Goal: Find specific page/section: Find specific page/section

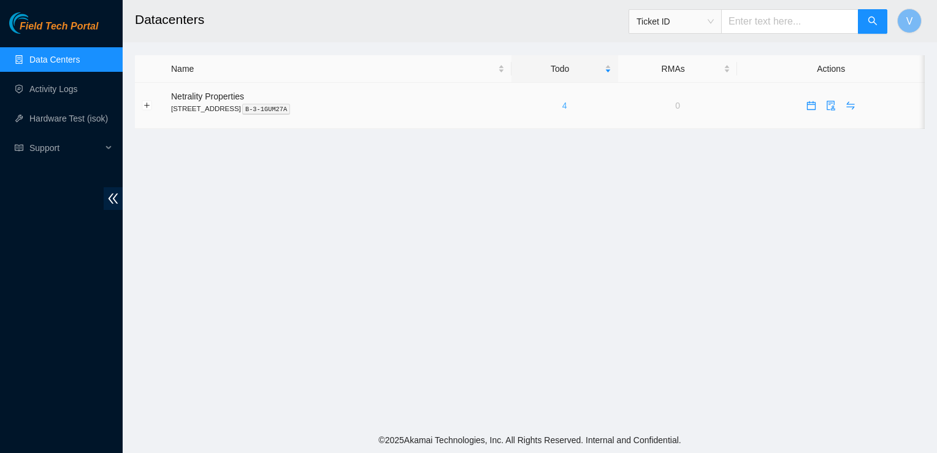
click at [567, 107] on link "4" at bounding box center [564, 106] width 5 height 10
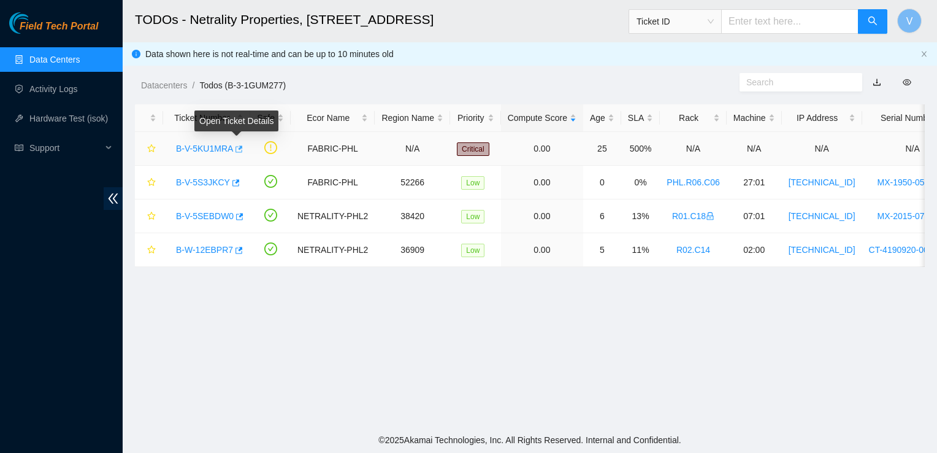
click at [236, 148] on icon "button" at bounding box center [238, 149] width 9 height 9
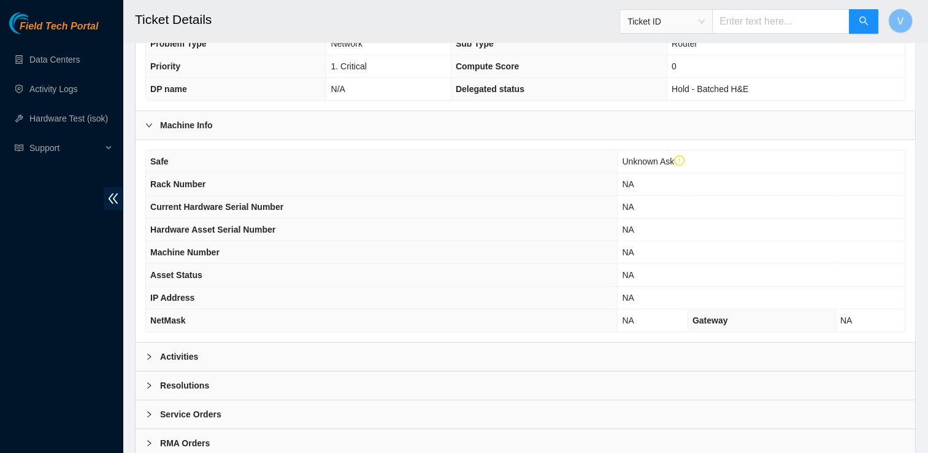
scroll to position [375, 0]
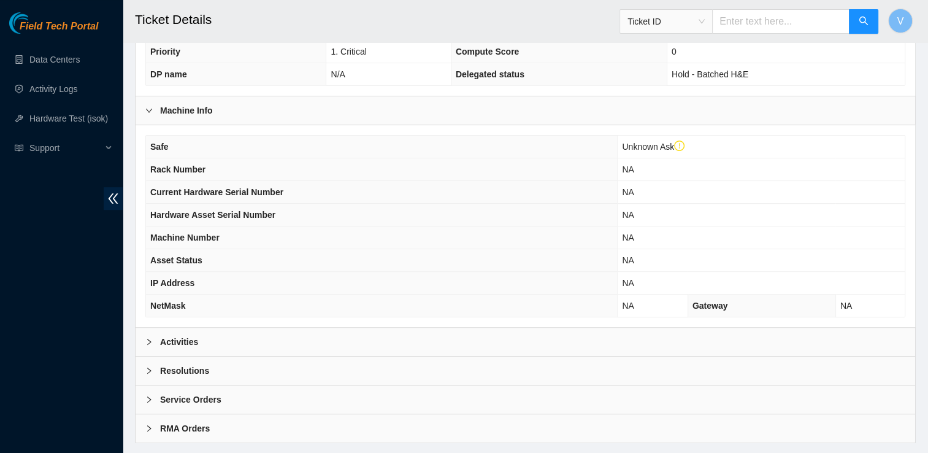
click at [209, 350] on div "Activities" at bounding box center [525, 341] width 779 height 28
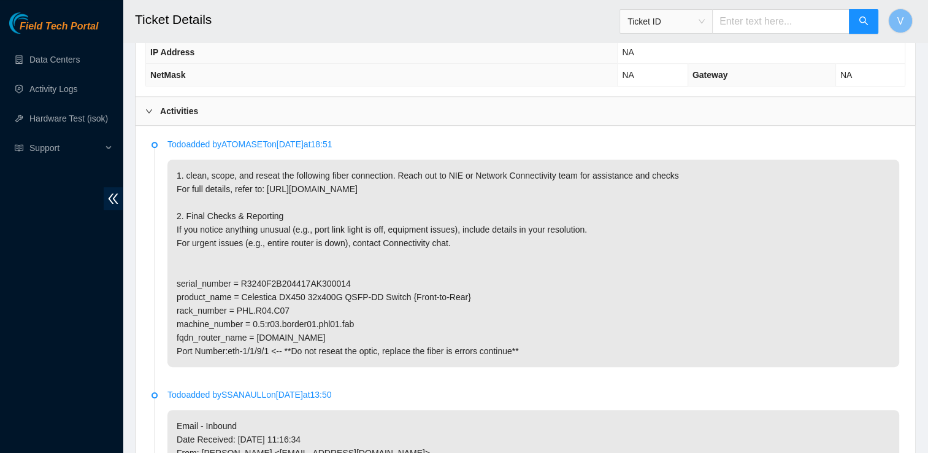
scroll to position [611, 0]
